Goal: Information Seeking & Learning: Learn about a topic

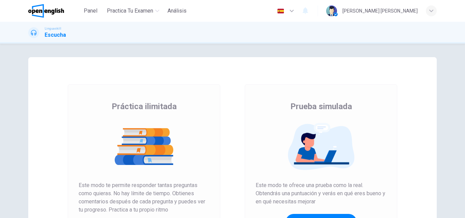
scroll to position [111, 0]
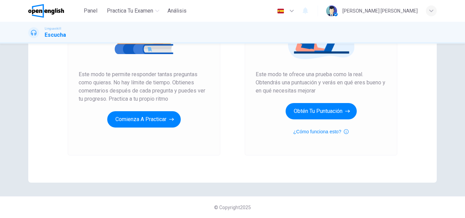
click at [140, 129] on div "Práctica ilimitada Este modo te permite responder tantas preguntas como quieras…" at bounding box center [144, 64] width 152 height 182
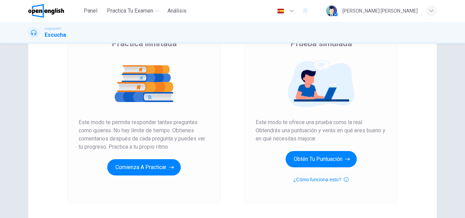
scroll to position [62, 0]
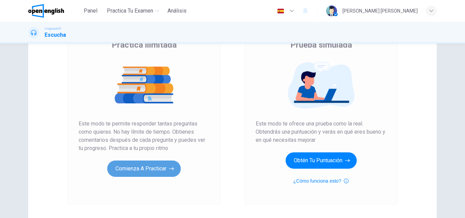
click at [153, 165] on button "Comienza a practicar" at bounding box center [144, 169] width 74 height 16
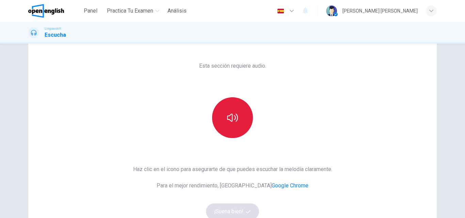
scroll to position [51, 0]
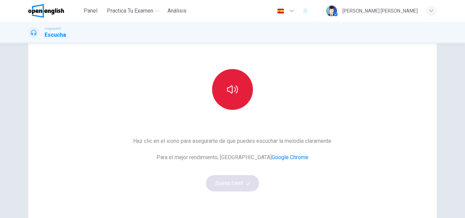
click at [233, 103] on button "button" at bounding box center [232, 89] width 41 height 41
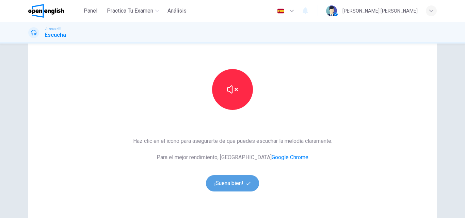
click at [231, 185] on button "¡Suena bien!" at bounding box center [232, 183] width 53 height 16
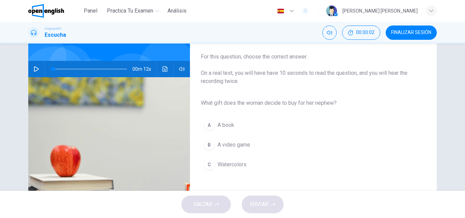
click at [35, 71] on icon "button" at bounding box center [36, 68] width 5 height 5
type input "**"
click at [53, 69] on span at bounding box center [90, 69] width 74 height 10
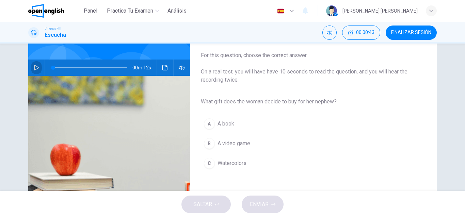
click at [35, 68] on icon "button" at bounding box center [36, 67] width 5 height 5
click at [210, 164] on div "C" at bounding box center [209, 163] width 11 height 11
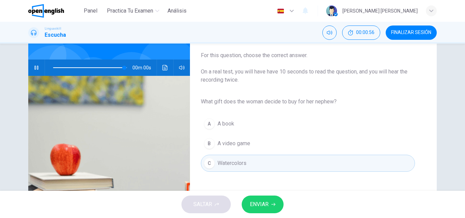
type input "*"
click at [258, 199] on button "ENVIAR" at bounding box center [263, 205] width 42 height 18
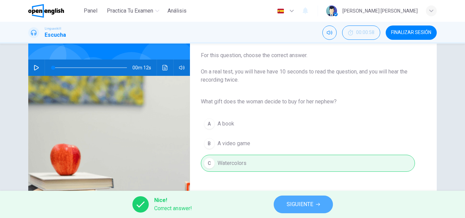
click at [278, 205] on button "SIGUIENTE" at bounding box center [303, 205] width 59 height 18
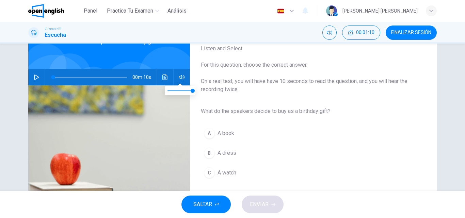
scroll to position [43, 0]
click at [35, 77] on icon "button" at bounding box center [36, 76] width 5 height 5
click at [219, 135] on span "A book" at bounding box center [225, 133] width 17 height 8
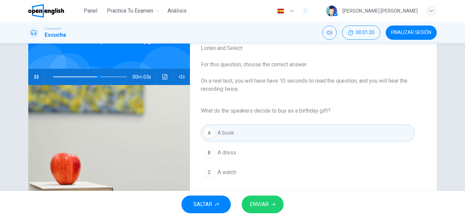
click at [258, 201] on span "ENVIAR" at bounding box center [259, 205] width 19 height 10
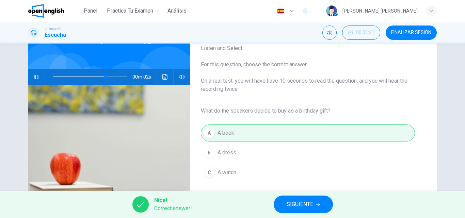
type input "**"
click at [280, 202] on button "SIGUIENTE" at bounding box center [303, 205] width 59 height 18
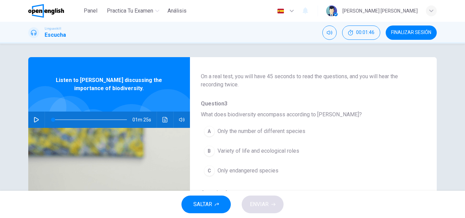
scroll to position [39, 0]
click at [35, 120] on icon "button" at bounding box center [36, 119] width 5 height 5
type input "*"
click at [53, 120] on span at bounding box center [90, 120] width 74 height 10
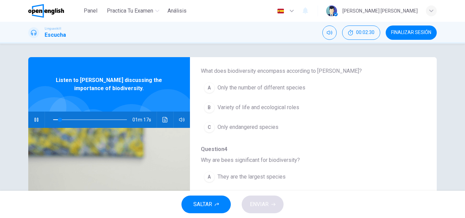
scroll to position [91, 0]
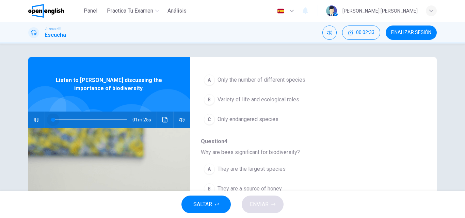
drag, startPoint x: 59, startPoint y: 119, endPoint x: 26, endPoint y: 123, distance: 33.9
click at [26, 123] on div "Question 3 - 7 For these questions, choose the correct answer. On a real test, …" at bounding box center [232, 175] width 430 height 237
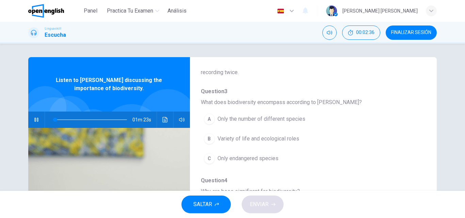
scroll to position [52, 0]
click at [206, 140] on div "B" at bounding box center [209, 138] width 11 height 11
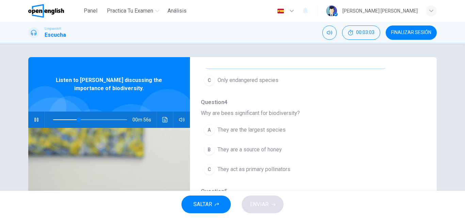
scroll to position [133, 0]
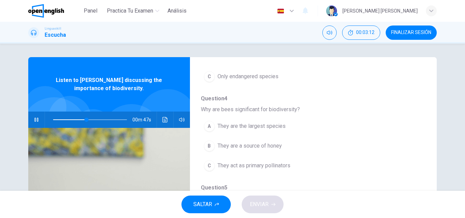
click at [74, 120] on span at bounding box center [90, 120] width 74 height 10
click at [76, 120] on span at bounding box center [78, 120] width 4 height 4
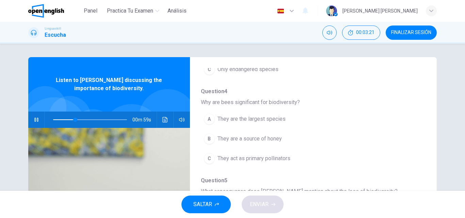
scroll to position [140, 0]
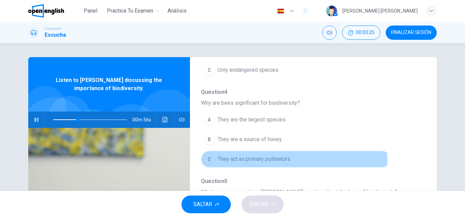
click at [207, 160] on div "C" at bounding box center [209, 159] width 11 height 11
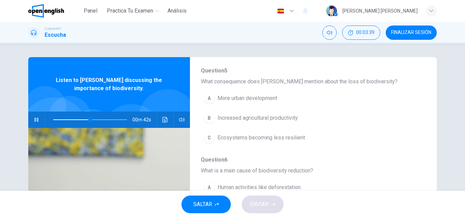
scroll to position [251, 0]
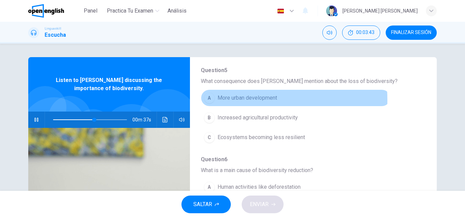
click at [205, 100] on div "A" at bounding box center [209, 98] width 11 height 11
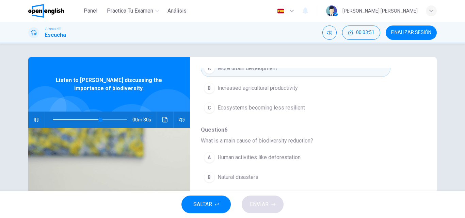
scroll to position [294, 0]
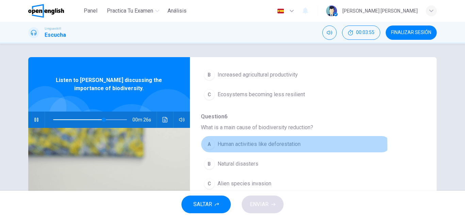
click at [209, 146] on div "A" at bounding box center [209, 144] width 11 height 11
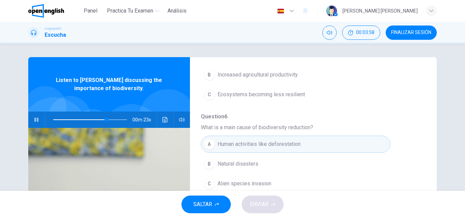
click at [260, 203] on div "SALTAR ENVIAR" at bounding box center [232, 204] width 465 height 27
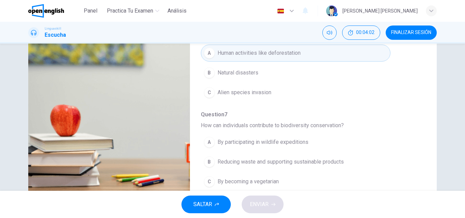
scroll to position [93, 0]
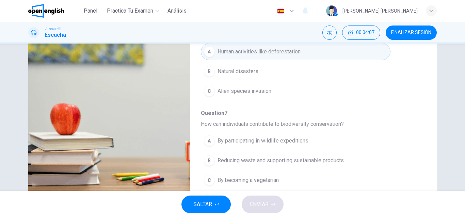
click at [207, 159] on div "B" at bounding box center [209, 160] width 11 height 11
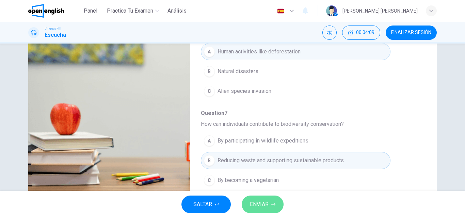
click at [250, 201] on span "ENVIAR" at bounding box center [259, 205] width 19 height 10
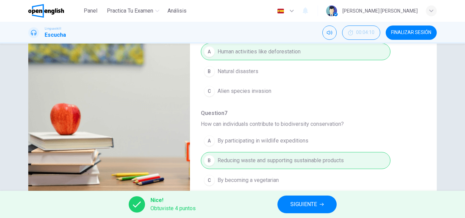
type input "**"
click at [286, 201] on button "SIGUIENTE" at bounding box center [306, 205] width 59 height 18
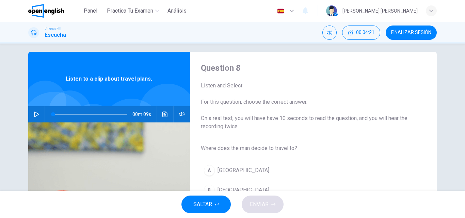
scroll to position [0, 0]
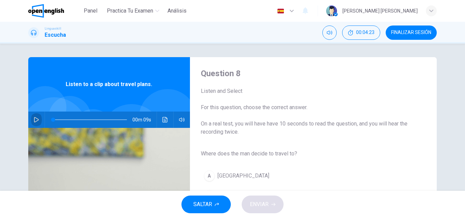
click at [34, 119] on icon "button" at bounding box center [36, 119] width 5 height 5
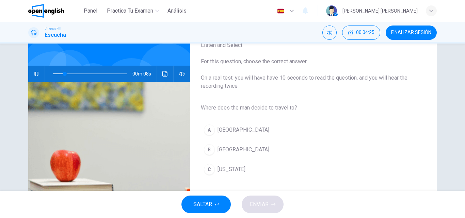
scroll to position [55, 0]
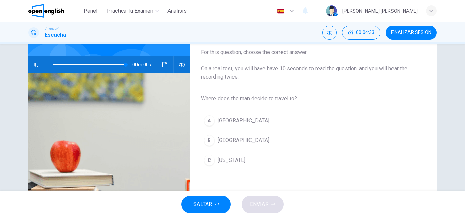
type input "*"
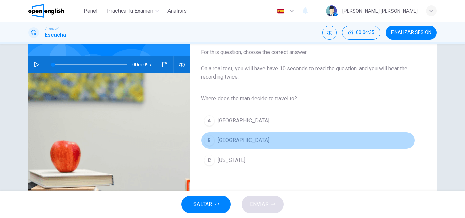
click at [206, 142] on div "B" at bounding box center [209, 140] width 11 height 11
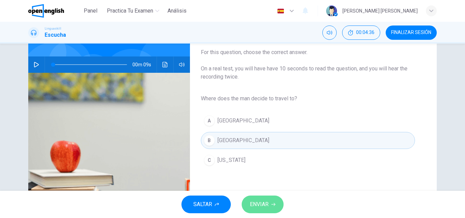
click at [259, 201] on span "ENVIAR" at bounding box center [259, 205] width 19 height 10
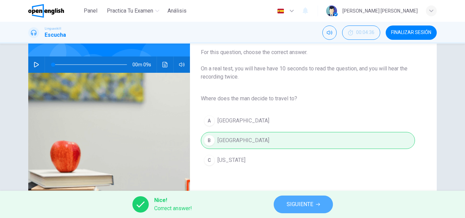
click at [294, 209] on button "SIGUIENTE" at bounding box center [303, 205] width 59 height 18
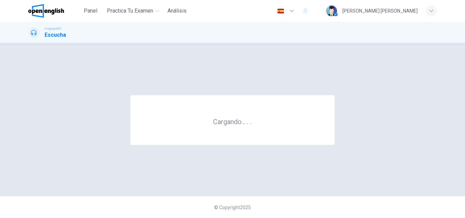
scroll to position [0, 0]
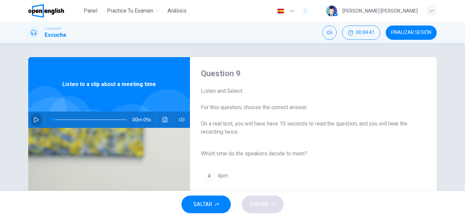
click at [34, 119] on icon "button" at bounding box center [36, 119] width 5 height 5
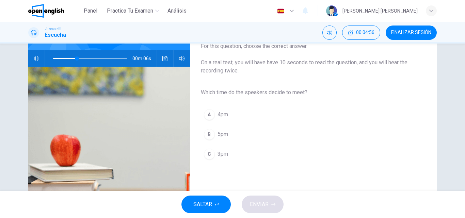
scroll to position [62, 0]
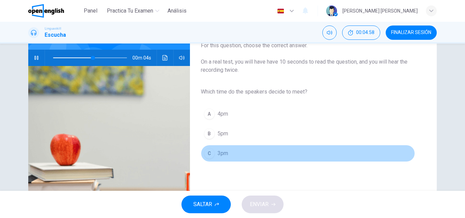
click at [208, 157] on div "C" at bounding box center [209, 153] width 11 height 11
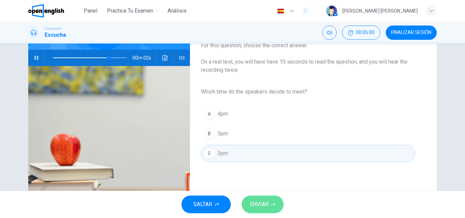
click at [258, 198] on button "ENVIAR" at bounding box center [263, 205] width 42 height 18
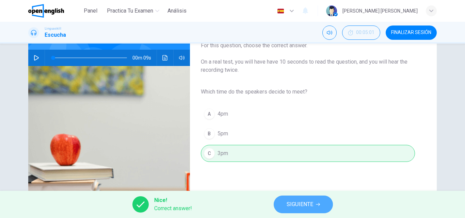
click at [284, 203] on button "SIGUIENTE" at bounding box center [303, 205] width 59 height 18
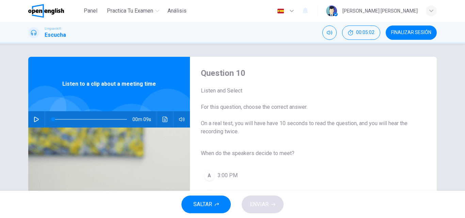
scroll to position [0, 0]
click at [35, 119] on icon "button" at bounding box center [36, 119] width 5 height 5
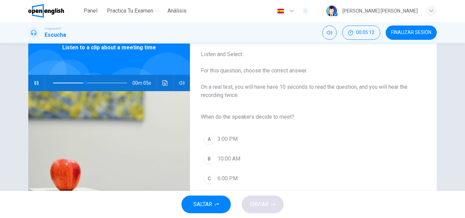
scroll to position [38, 0]
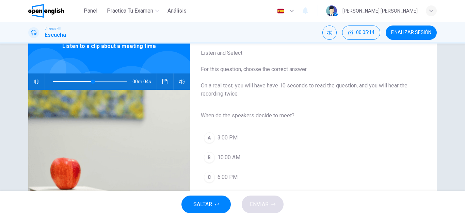
click at [207, 137] on div "A" at bounding box center [209, 137] width 11 height 11
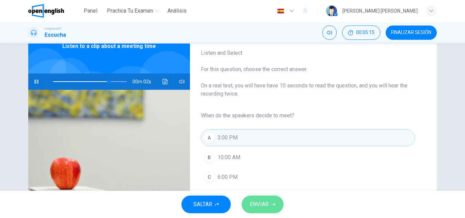
click at [259, 202] on span "ENVIAR" at bounding box center [259, 205] width 19 height 10
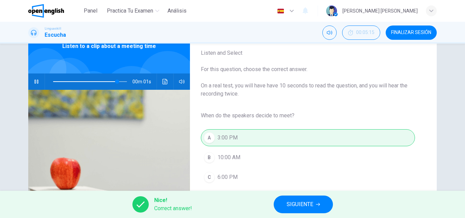
type input "*"
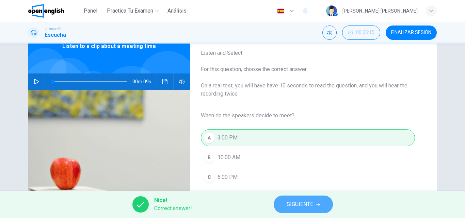
click at [283, 204] on button "SIGUIENTE" at bounding box center [303, 205] width 59 height 18
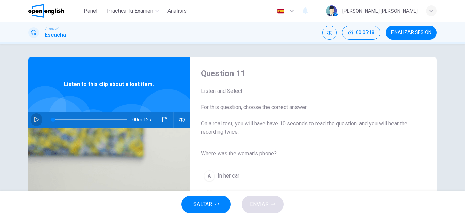
click at [34, 119] on icon "button" at bounding box center [36, 119] width 5 height 5
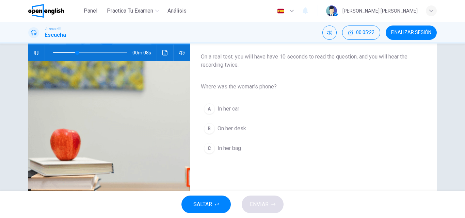
scroll to position [68, 0]
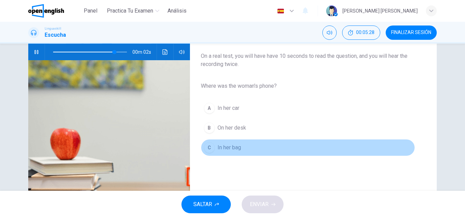
click at [206, 147] on div "C" at bounding box center [209, 147] width 11 height 11
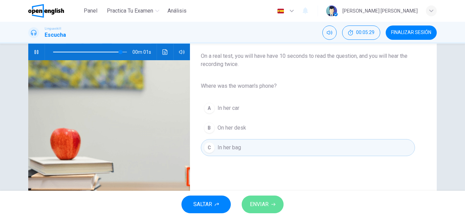
click at [255, 200] on span "ENVIAR" at bounding box center [259, 205] width 19 height 10
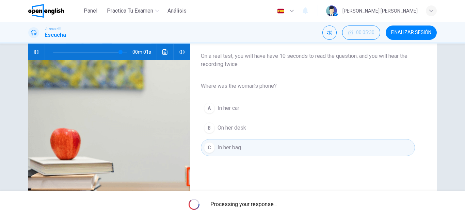
type input "*"
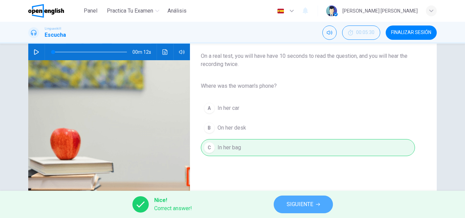
click at [282, 200] on button "SIGUIENTE" at bounding box center [303, 205] width 59 height 18
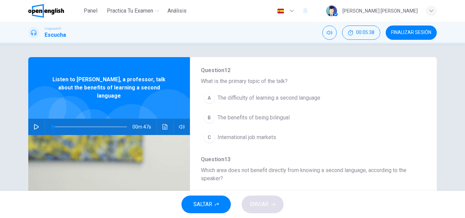
scroll to position [73, 0]
click at [35, 124] on icon "button" at bounding box center [36, 126] width 5 height 5
type input "*"
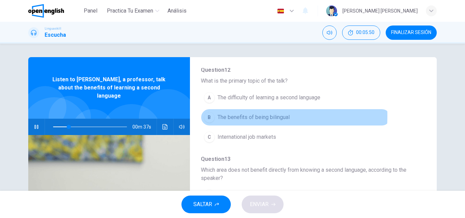
click at [206, 116] on div "B" at bounding box center [209, 117] width 11 height 11
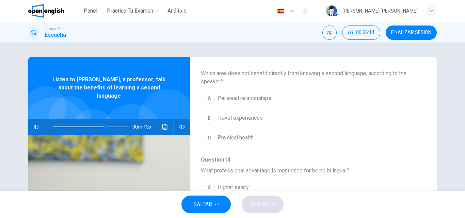
scroll to position [163, 0]
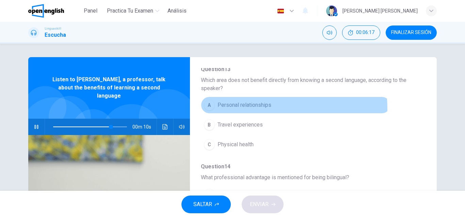
click at [206, 110] on div "A" at bounding box center [209, 105] width 11 height 11
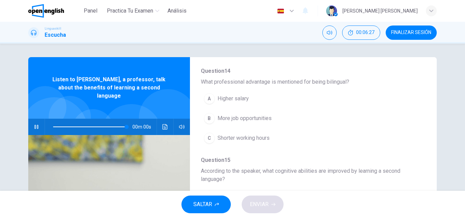
scroll to position [259, 0]
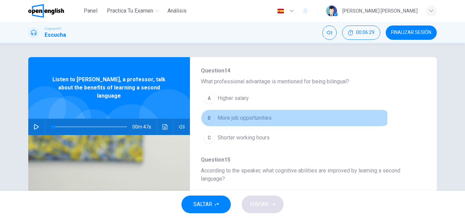
click at [207, 116] on div "B" at bounding box center [209, 118] width 11 height 11
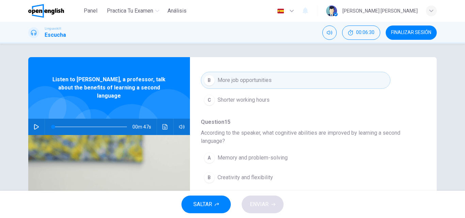
scroll to position [310, 0]
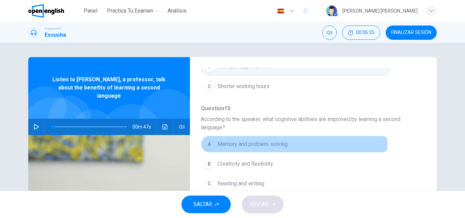
click at [208, 146] on div "A" at bounding box center [209, 144] width 11 height 11
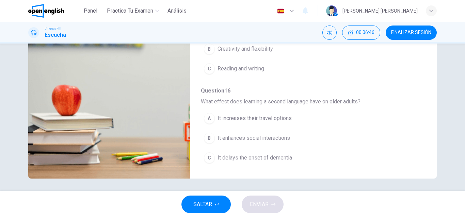
scroll to position [0, 0]
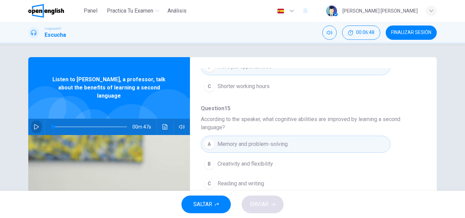
click at [34, 124] on icon "button" at bounding box center [36, 126] width 5 height 5
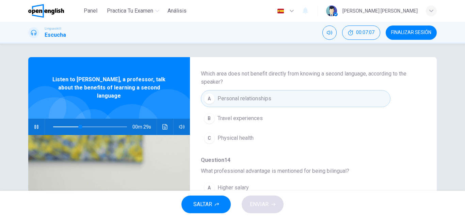
scroll to position [169, 0]
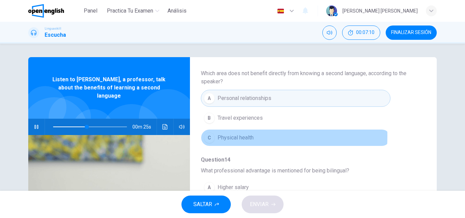
click at [208, 136] on div "C" at bounding box center [209, 137] width 11 height 11
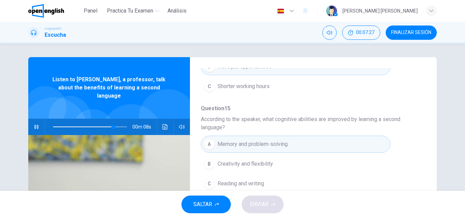
scroll to position [116, 0]
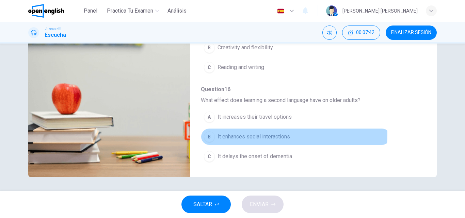
click at [211, 134] on div "B" at bounding box center [209, 136] width 11 height 11
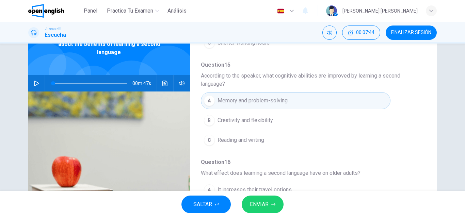
scroll to position [43, 0]
click at [113, 83] on span at bounding box center [90, 83] width 74 height 1
click at [35, 81] on icon "button" at bounding box center [36, 83] width 5 height 5
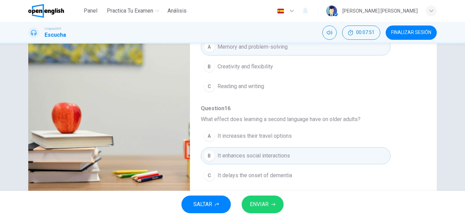
scroll to position [98, 0]
type input "*"
click at [267, 213] on button "ENVIAR" at bounding box center [263, 205] width 42 height 18
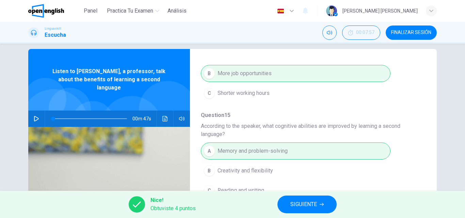
scroll to position [116, 0]
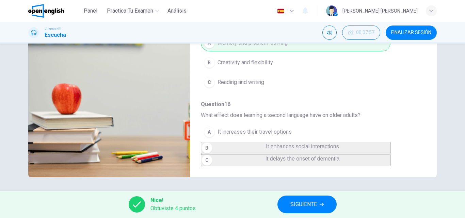
click at [292, 208] on span "SIGUIENTE" at bounding box center [303, 205] width 27 height 10
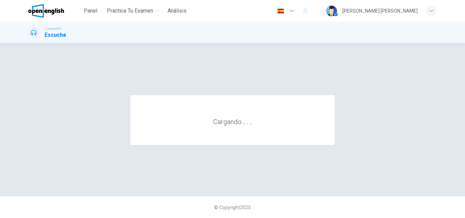
scroll to position [0, 0]
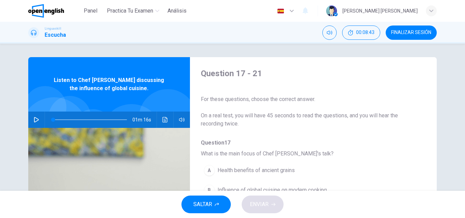
click at [404, 35] on button "FINALIZAR SESIÓN" at bounding box center [411, 33] width 51 height 14
